Goal: Information Seeking & Learning: Learn about a topic

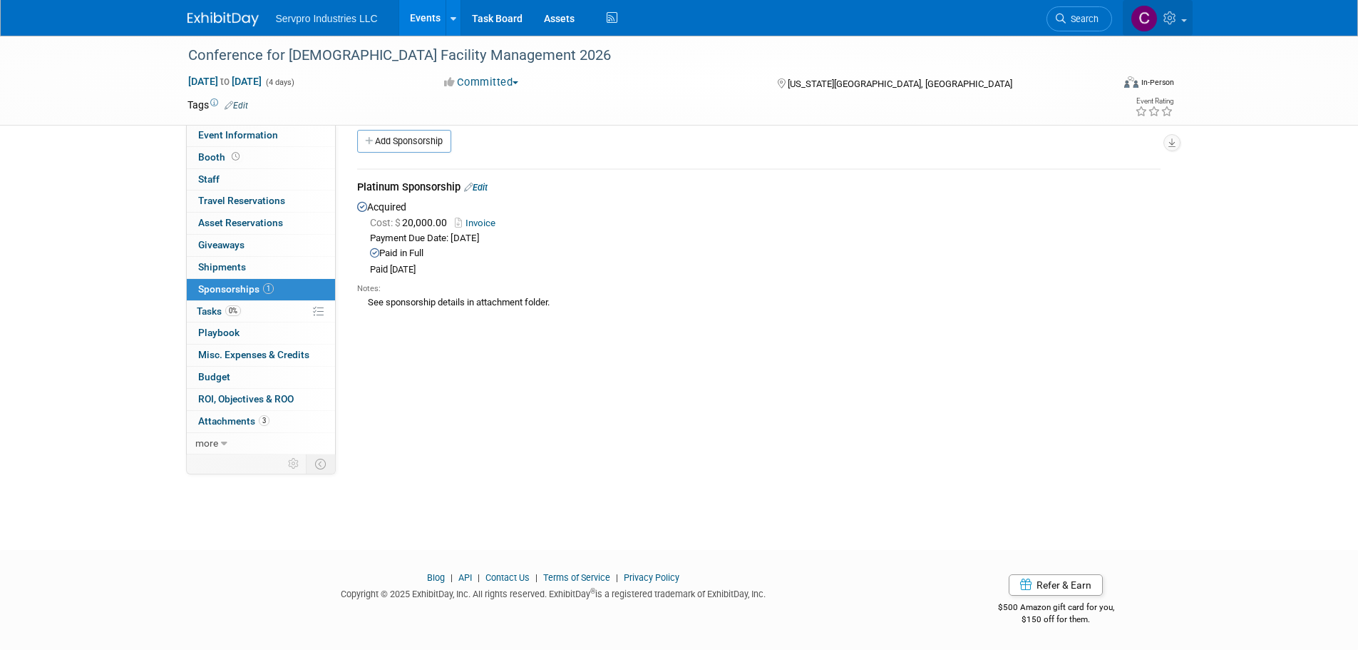
scroll to position [14, 0]
drag, startPoint x: 1171, startPoint y: 14, endPoint x: 1088, endPoint y: 186, distance: 190.7
click at [1088, 186] on div "Platinum Sponsorship Edit" at bounding box center [759, 189] width 804 height 18
click at [1165, 35] on link at bounding box center [1158, 18] width 70 height 36
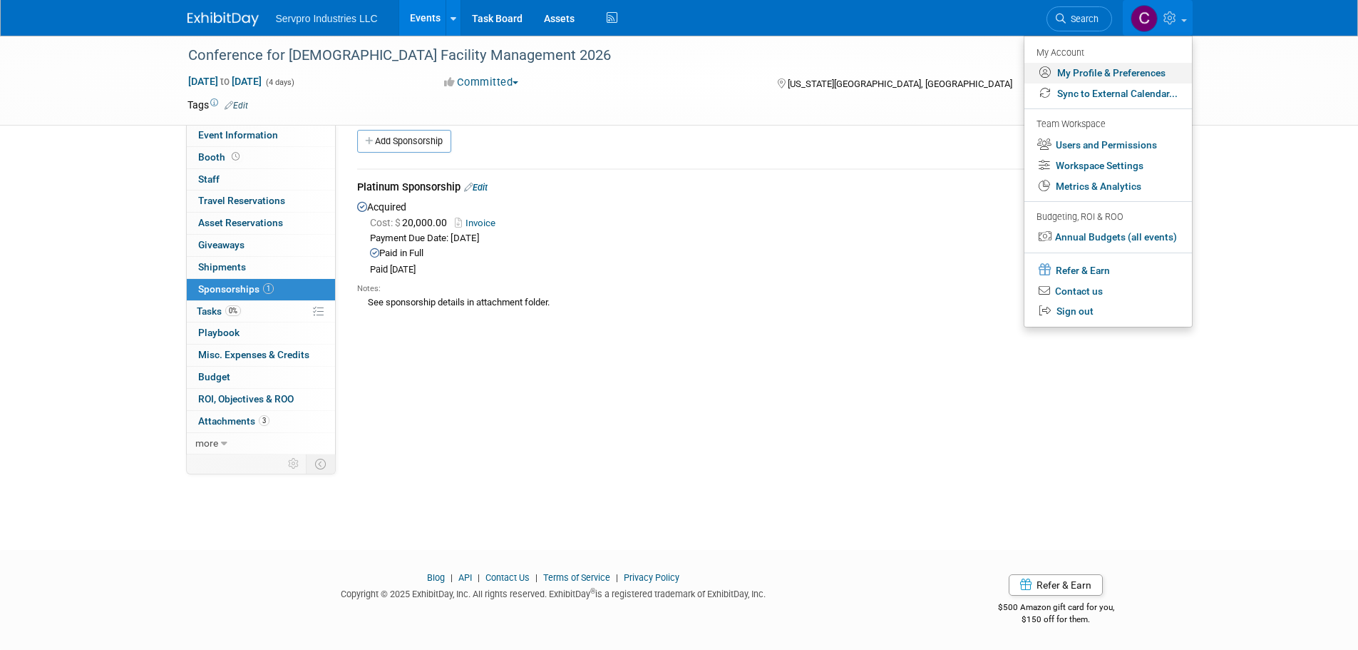
click at [1104, 69] on link "My Profile & Preferences" at bounding box center [1109, 73] width 168 height 21
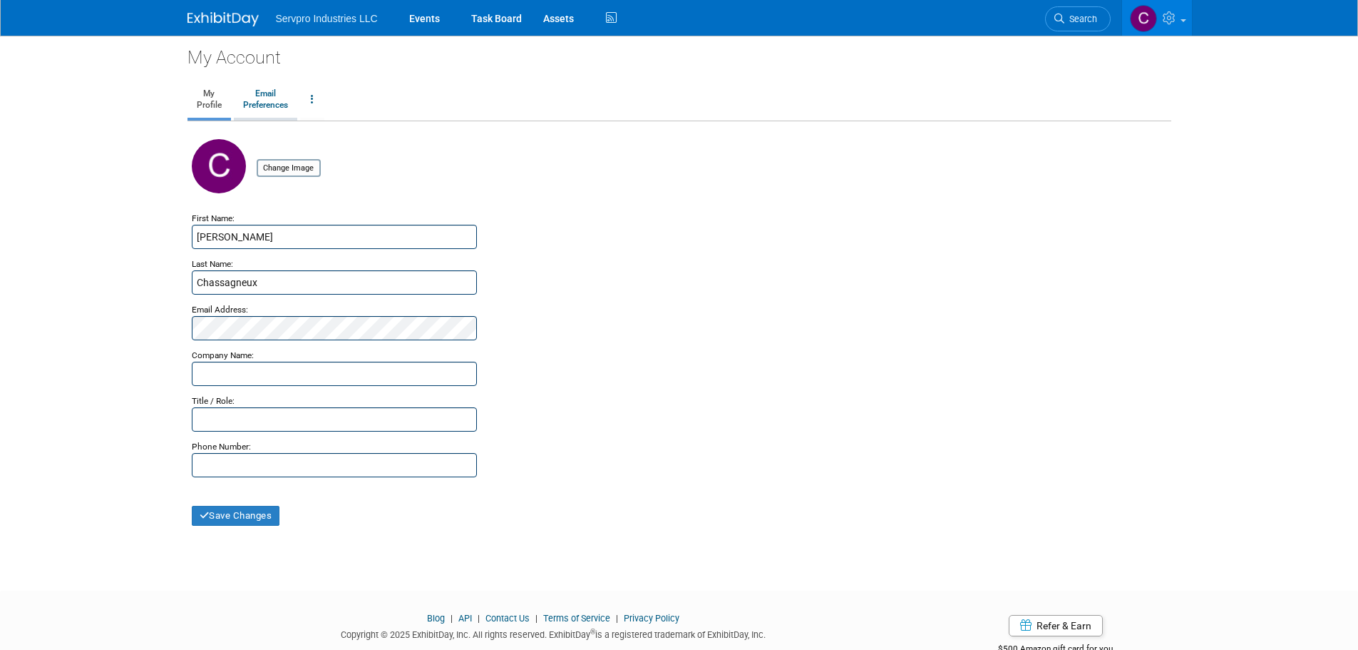
click at [259, 92] on link "Email Preferences" at bounding box center [265, 100] width 63 height 36
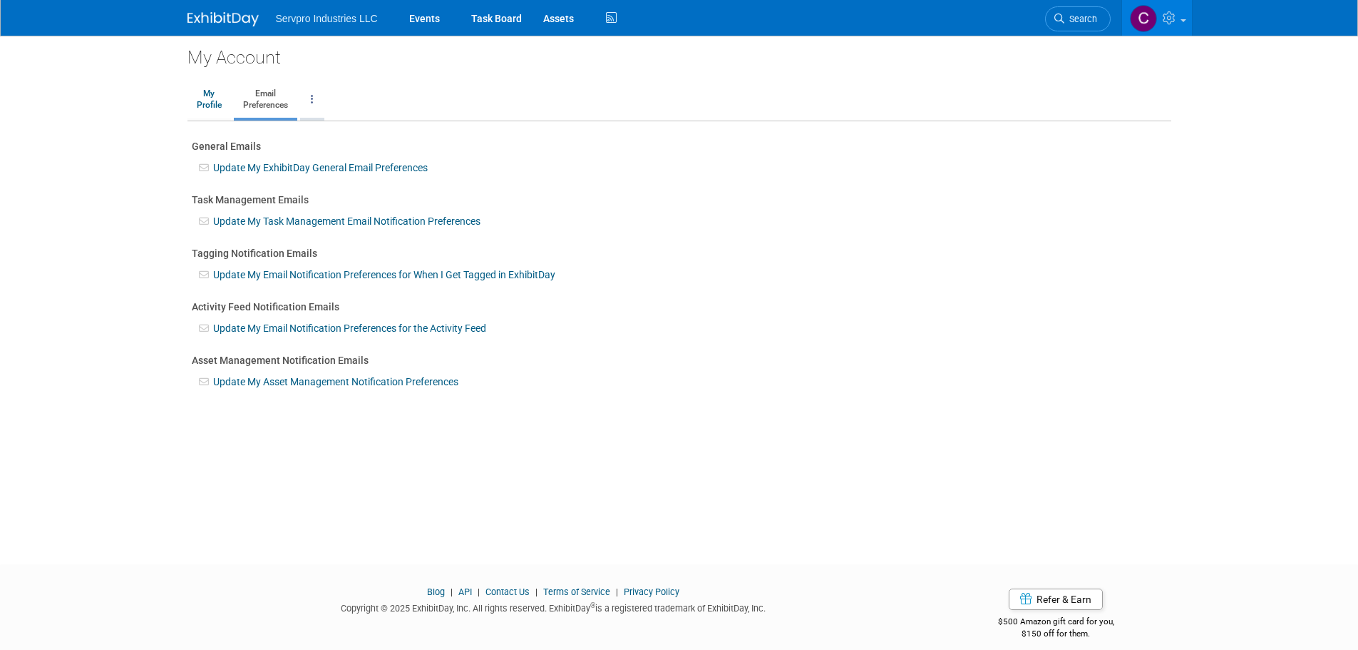
click at [311, 97] on link at bounding box center [312, 100] width 24 height 36
click at [201, 97] on link "My Profile" at bounding box center [209, 100] width 43 height 36
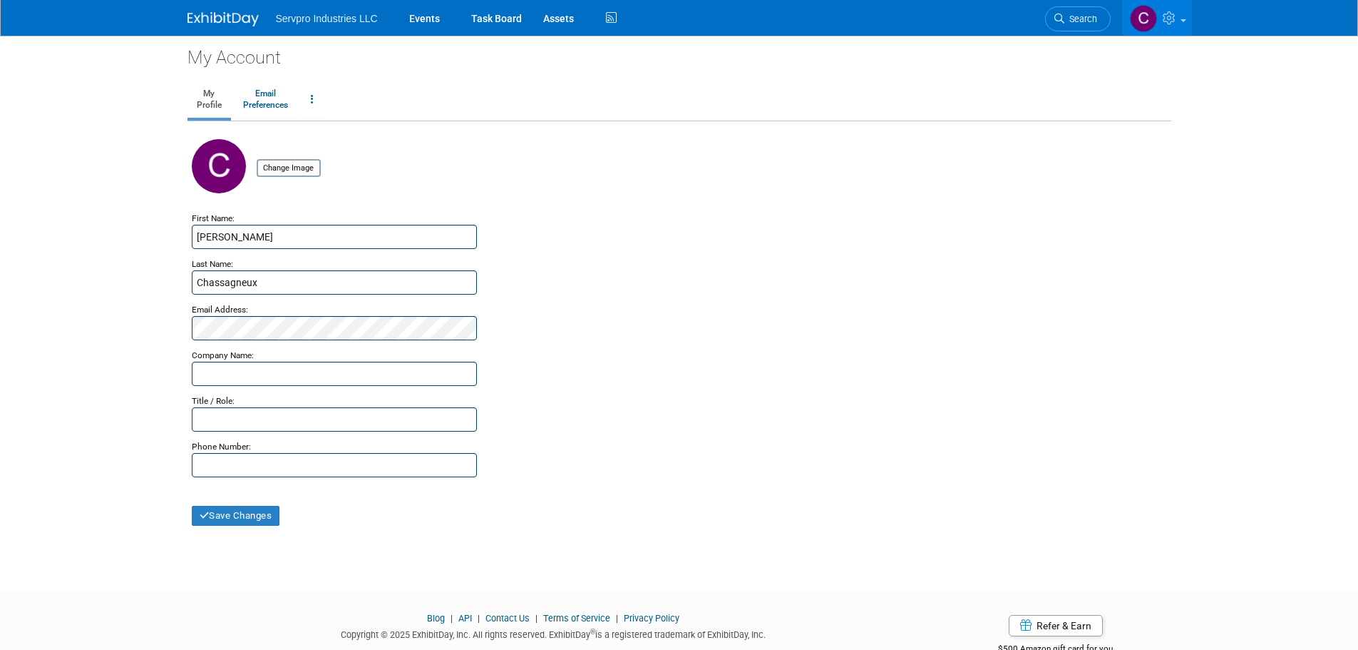
click at [1179, 21] on icon at bounding box center [1171, 17] width 16 height 13
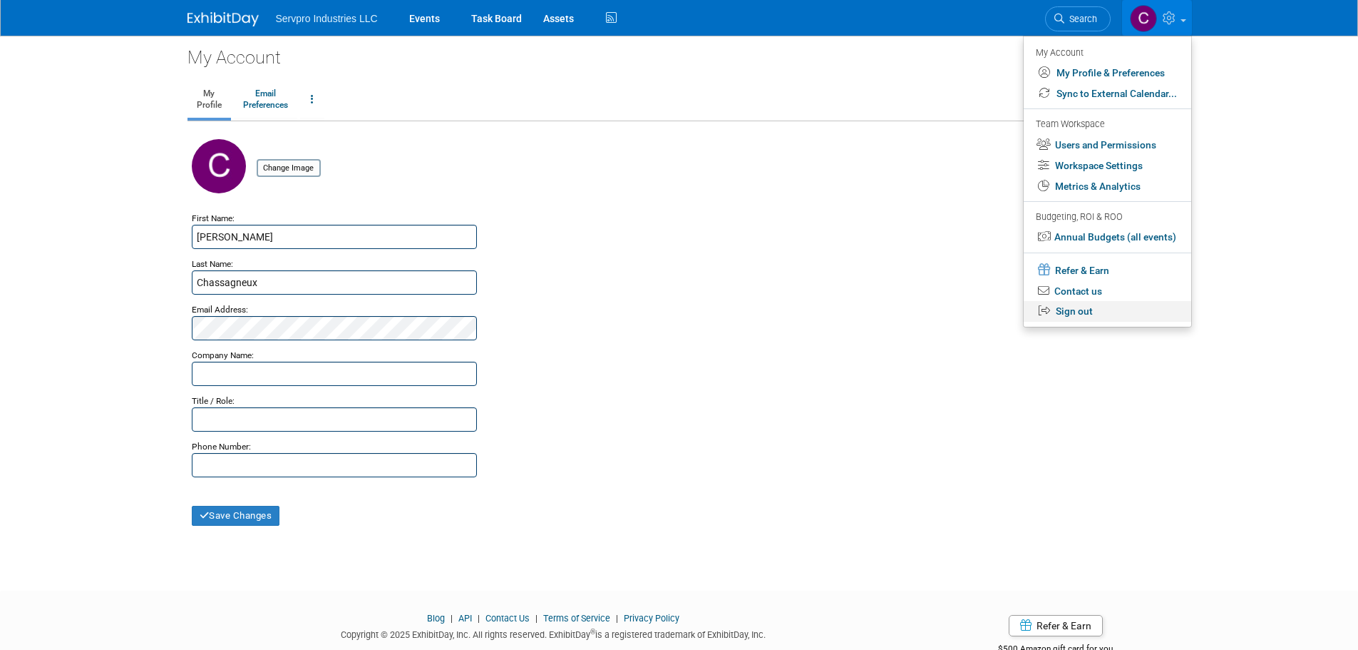
click at [1078, 308] on link "Sign out" at bounding box center [1108, 311] width 168 height 21
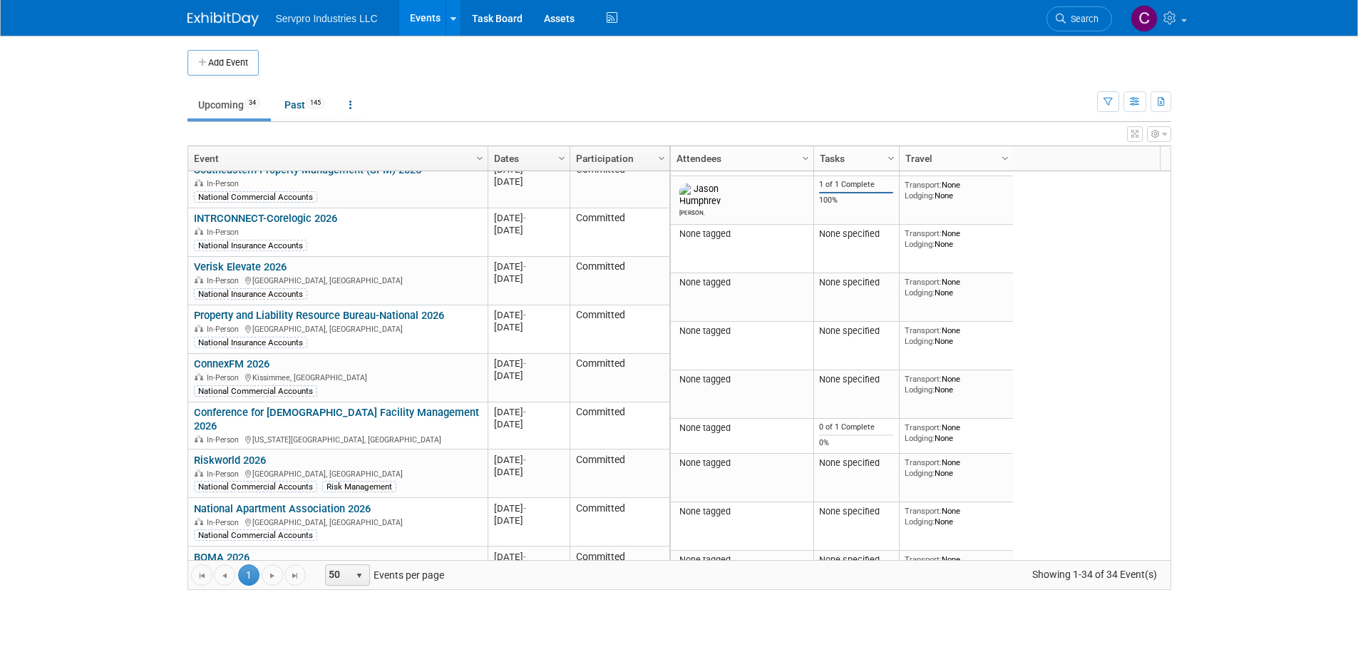
scroll to position [1257, 0]
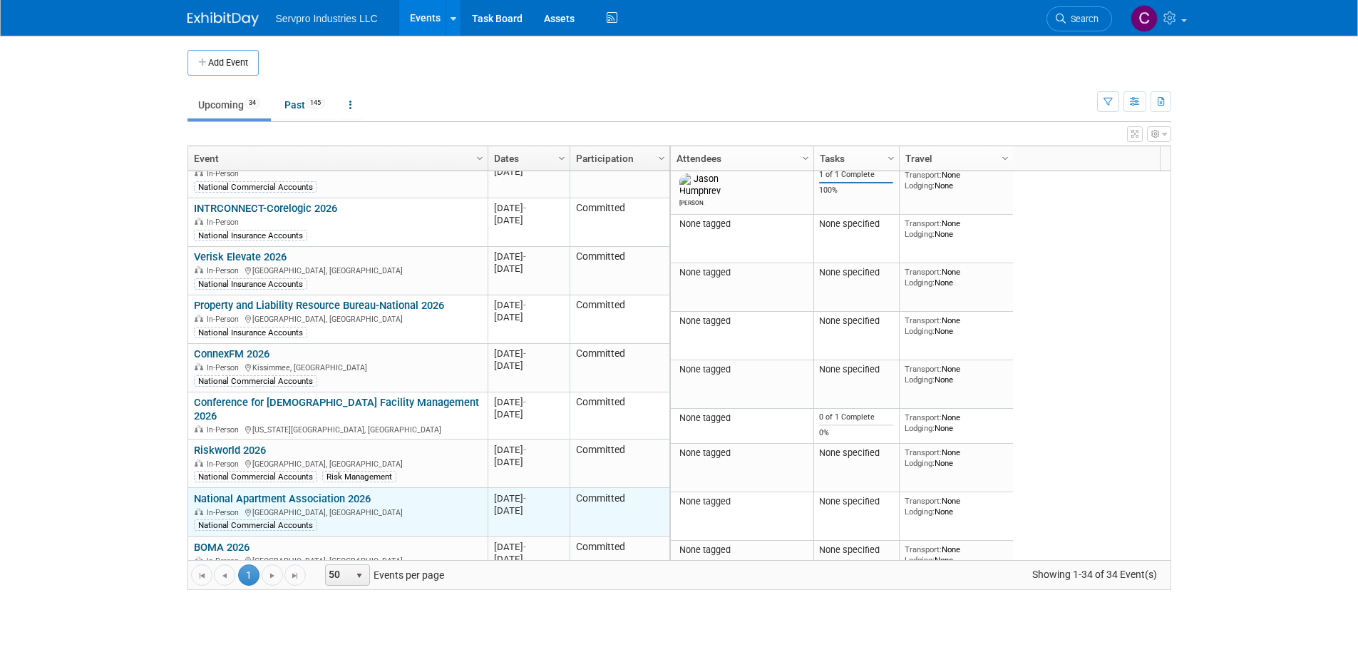
click at [342, 492] on link "National Apartment Association 2026" at bounding box center [282, 498] width 177 height 13
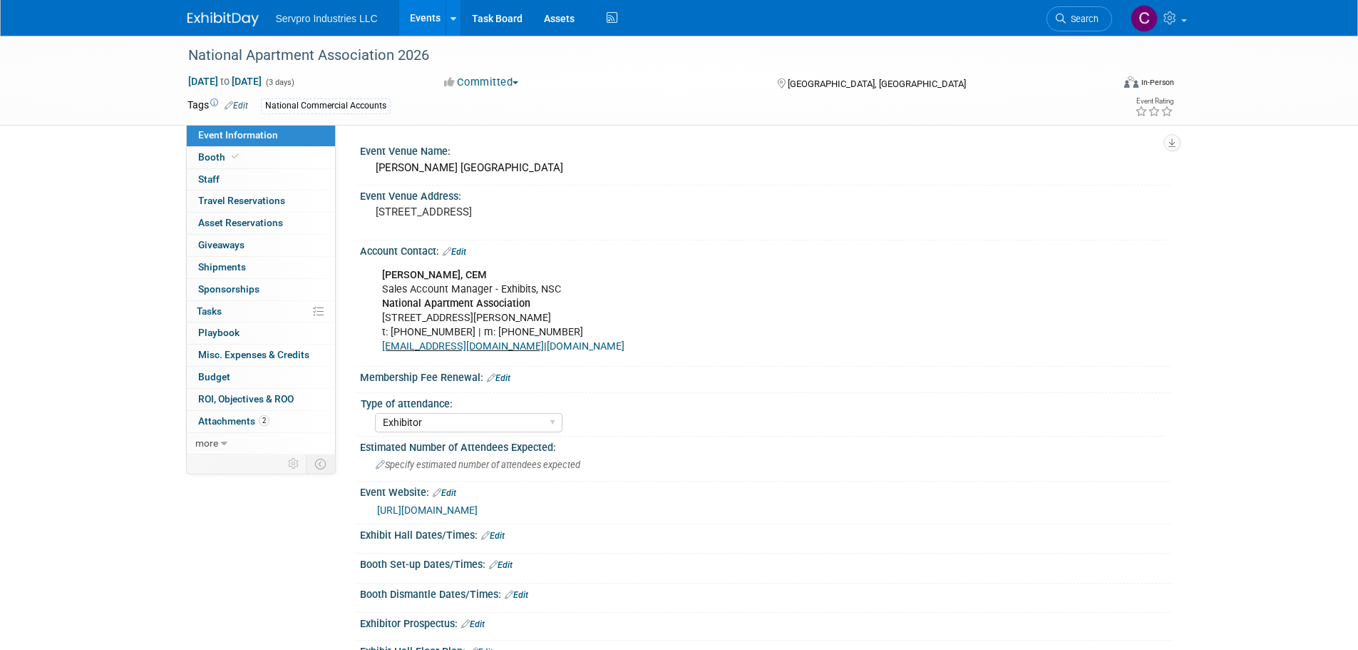
select select "Exhibitor"
drag, startPoint x: 540, startPoint y: 167, endPoint x: 374, endPoint y: 173, distance: 166.2
click at [374, 173] on div "[PERSON_NAME] [GEOGRAPHIC_DATA]" at bounding box center [766, 168] width 790 height 22
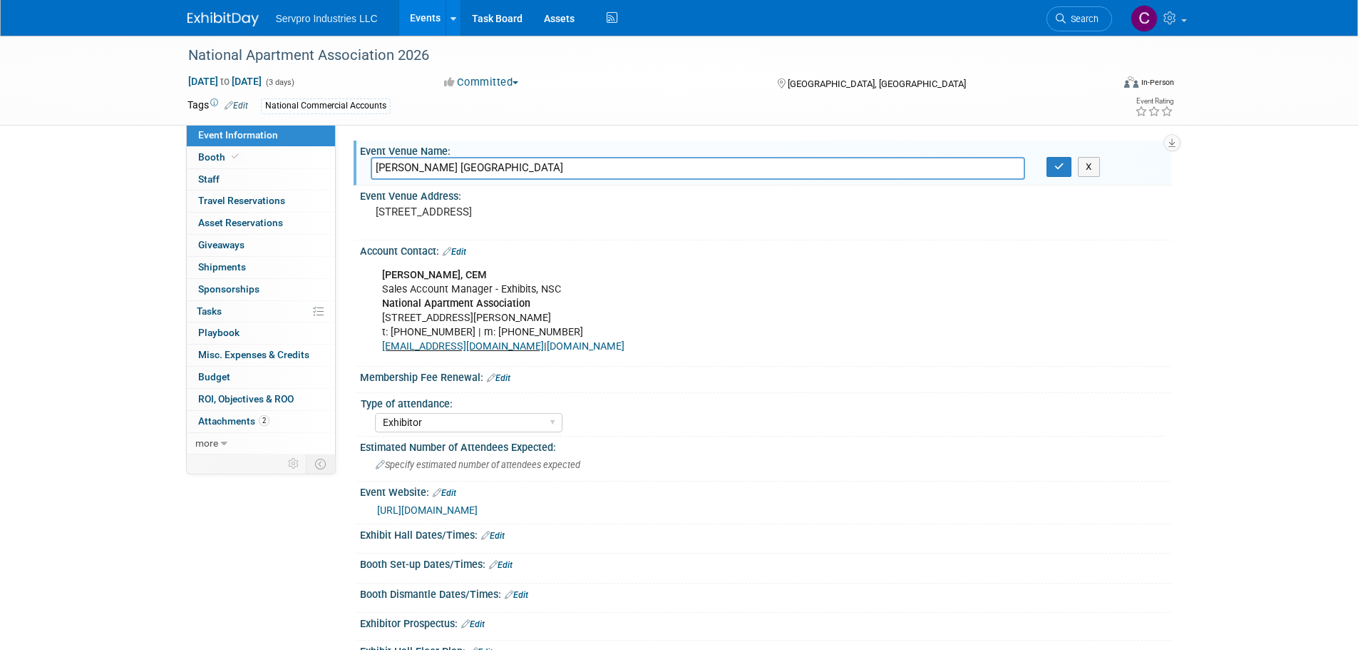
click at [414, 171] on input "[PERSON_NAME] [GEOGRAPHIC_DATA]" at bounding box center [698, 168] width 655 height 22
click at [414, 171] on input "Ernest N. Morial Convention Center" at bounding box center [698, 168] width 655 height 22
